Goal: Obtain resource: Obtain resource

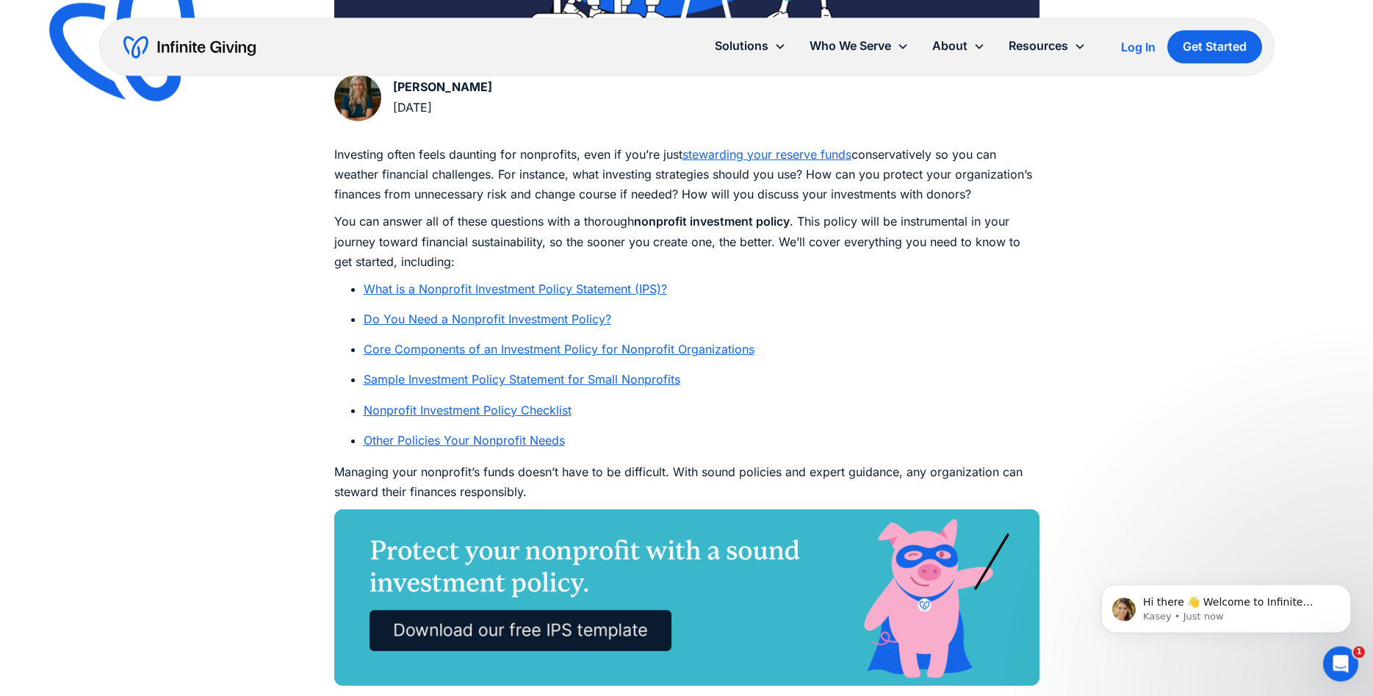
click at [608, 383] on link "Sample Investment Policy Statement for Small Nonprofits" at bounding box center [522, 379] width 317 height 15
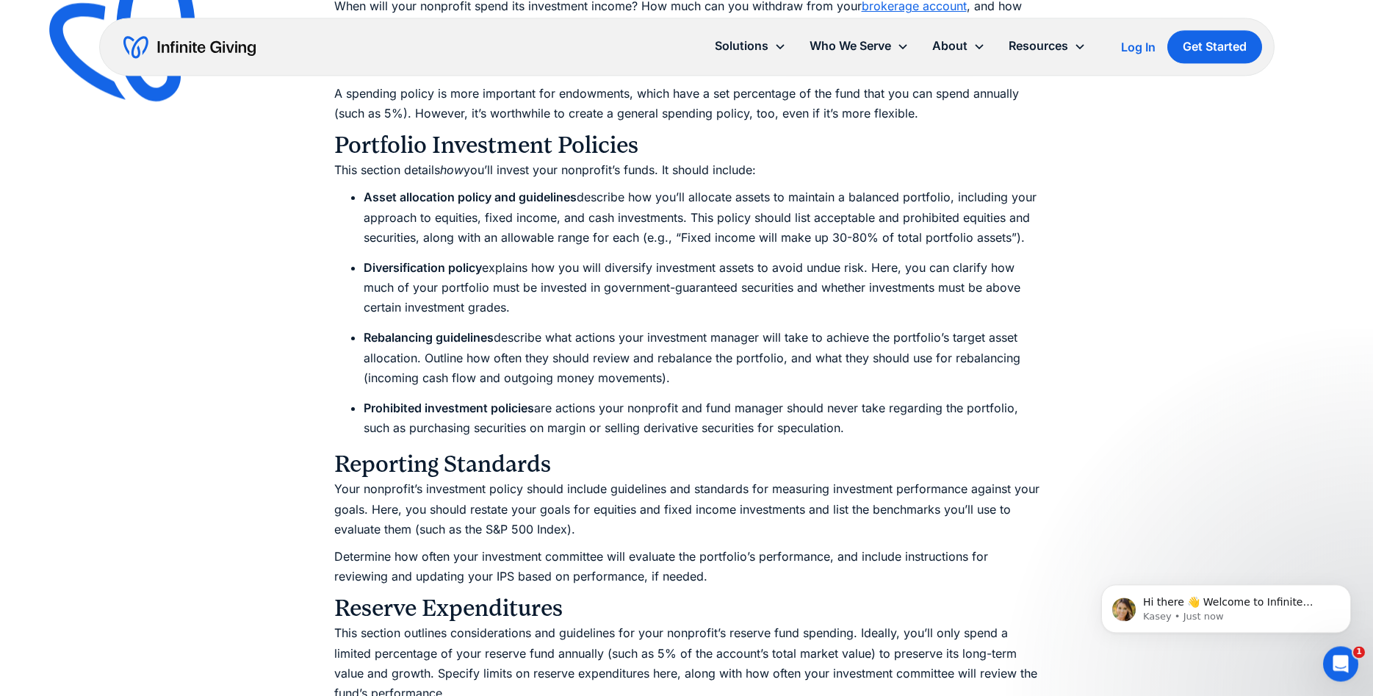
scroll to position [4474, 0]
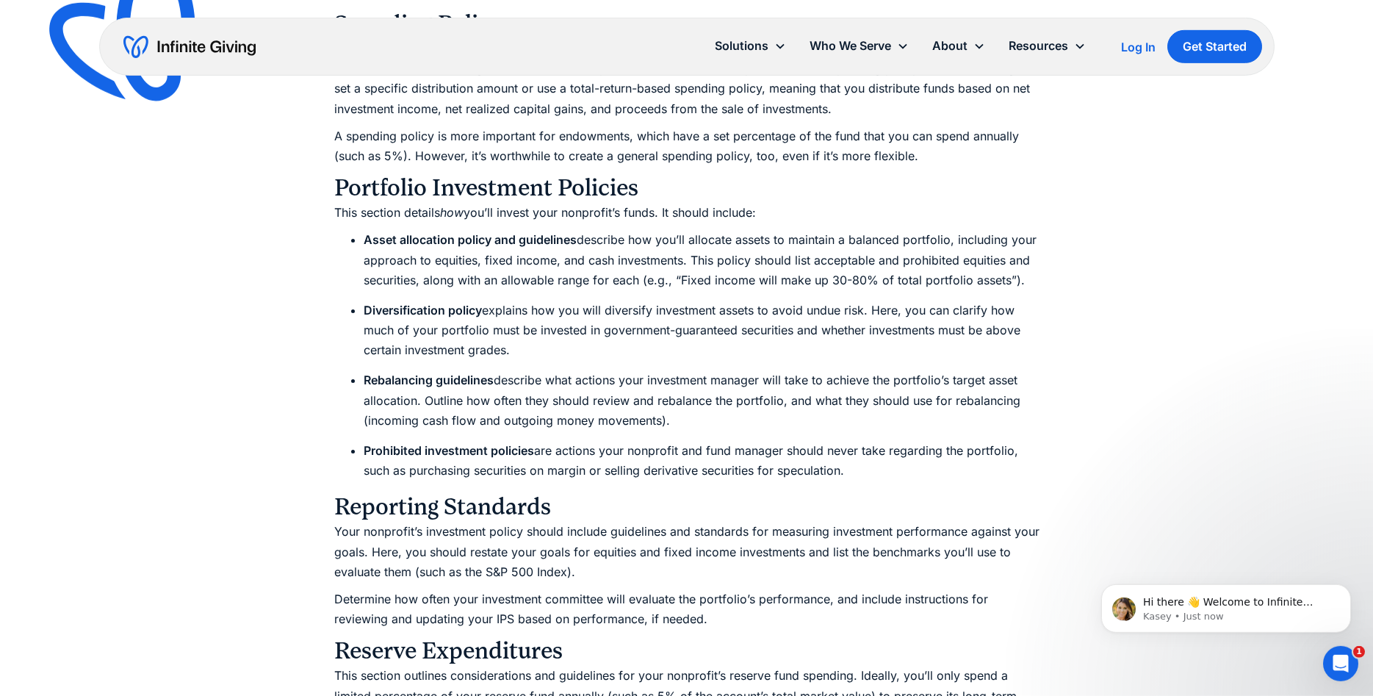
click at [1361, 327] on div "Ultimate Guides How to Develop a Nonprofit Investment Policy and Manage Risk Cr…" at bounding box center [686, 163] width 1373 height 9274
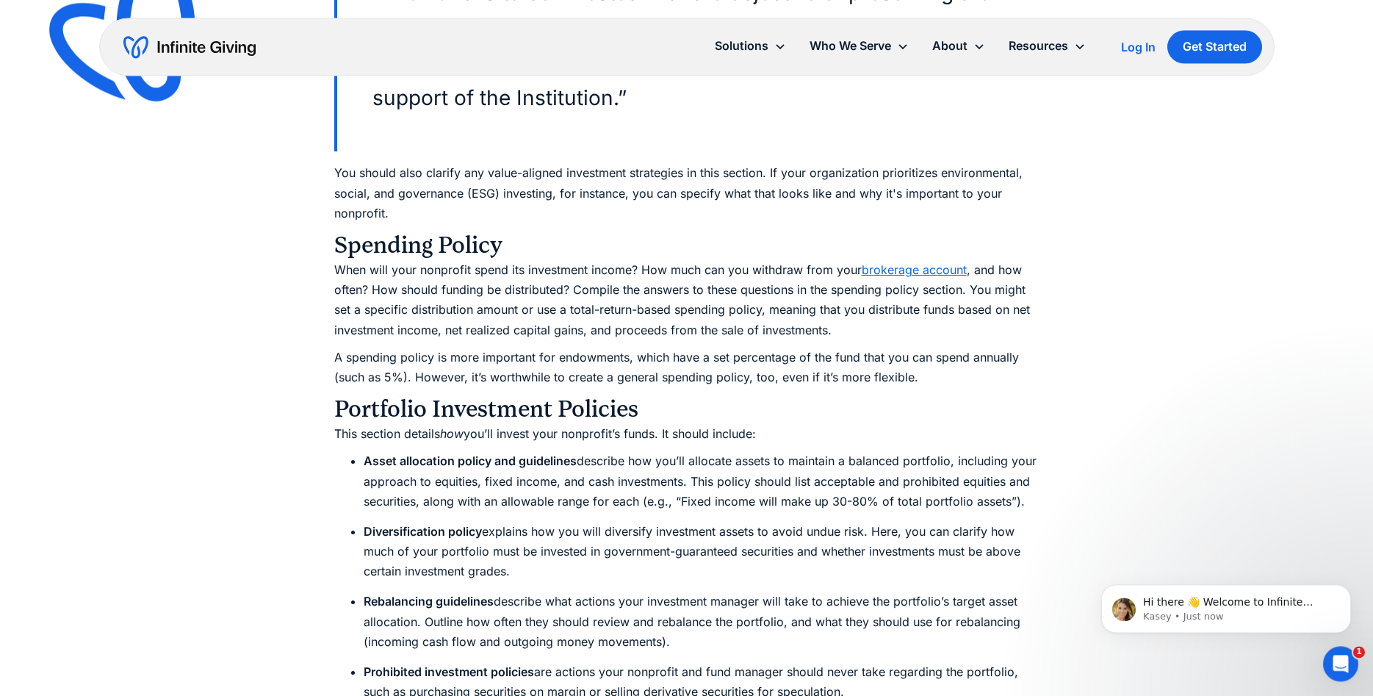
scroll to position [4242, 0]
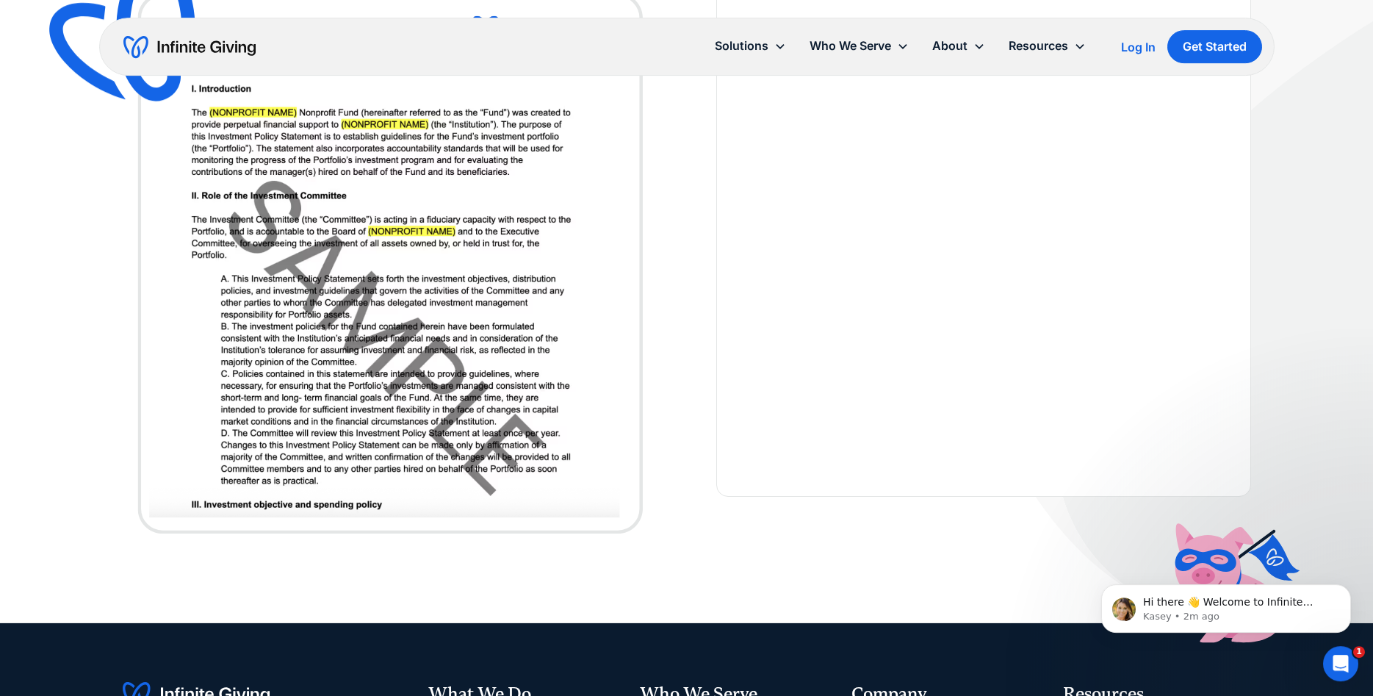
scroll to position [470, 0]
